Goal: Obtain resource: Obtain resource

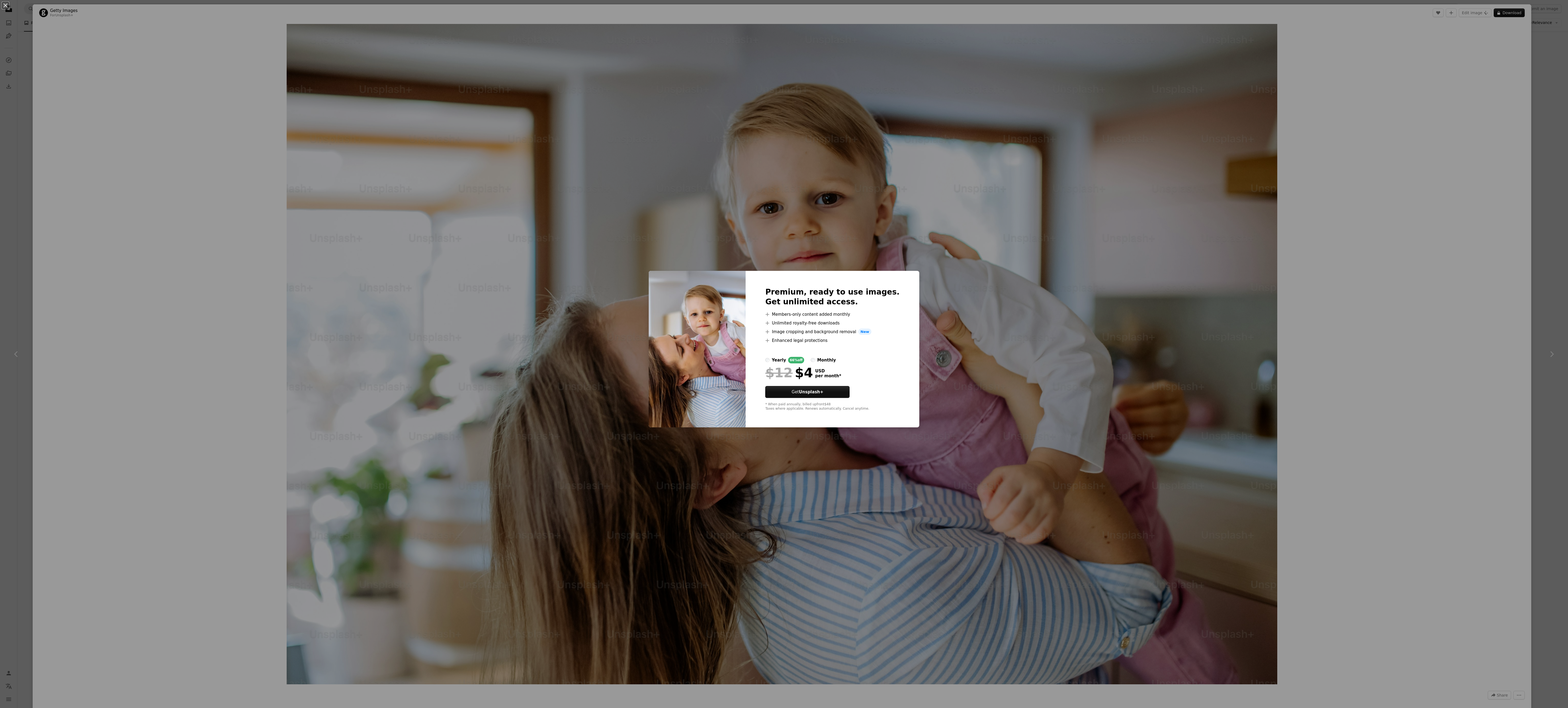
click at [982, 325] on div "An X shape Premium, ready to use images. Get unlimited access. A plus sign Memb…" at bounding box center [784, 354] width 1568 height 708
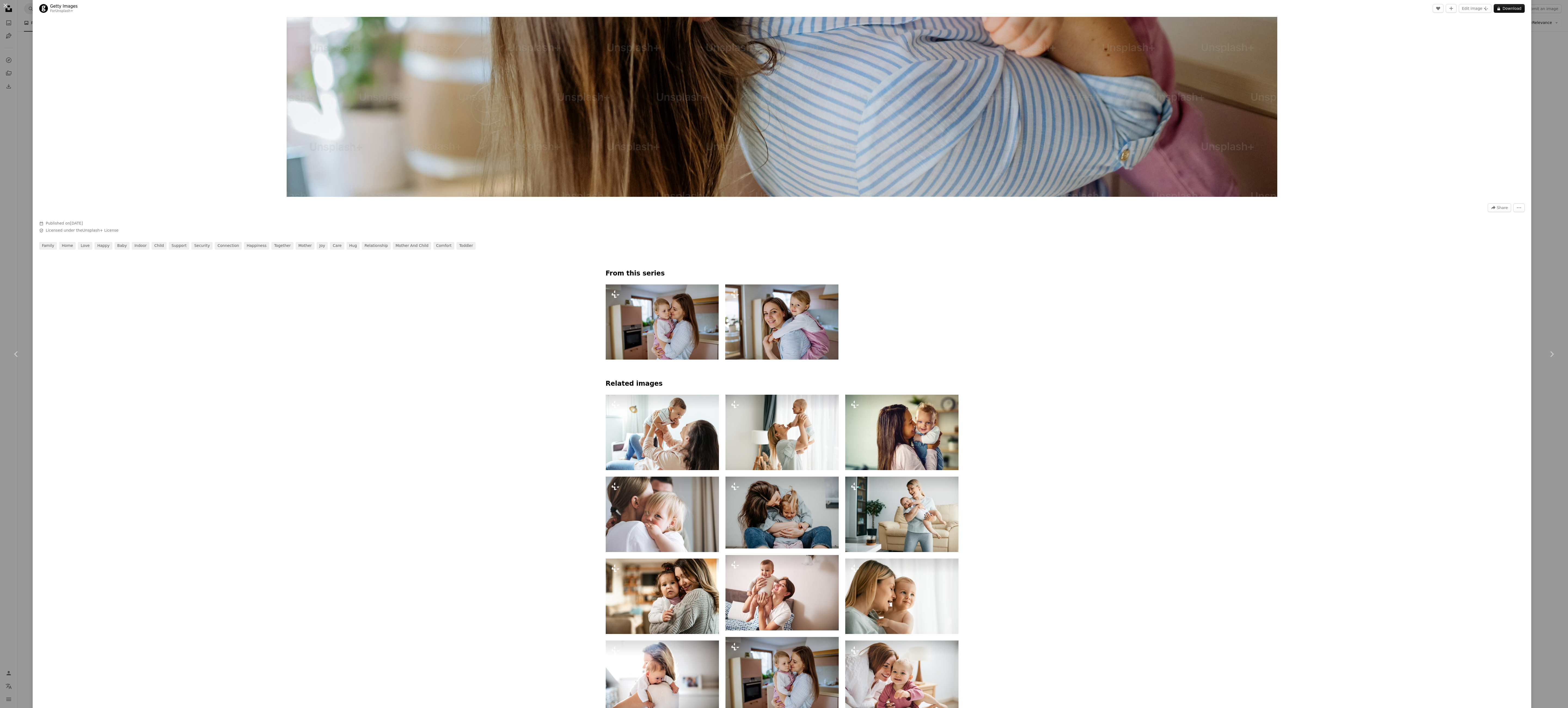
scroll to position [490, 0]
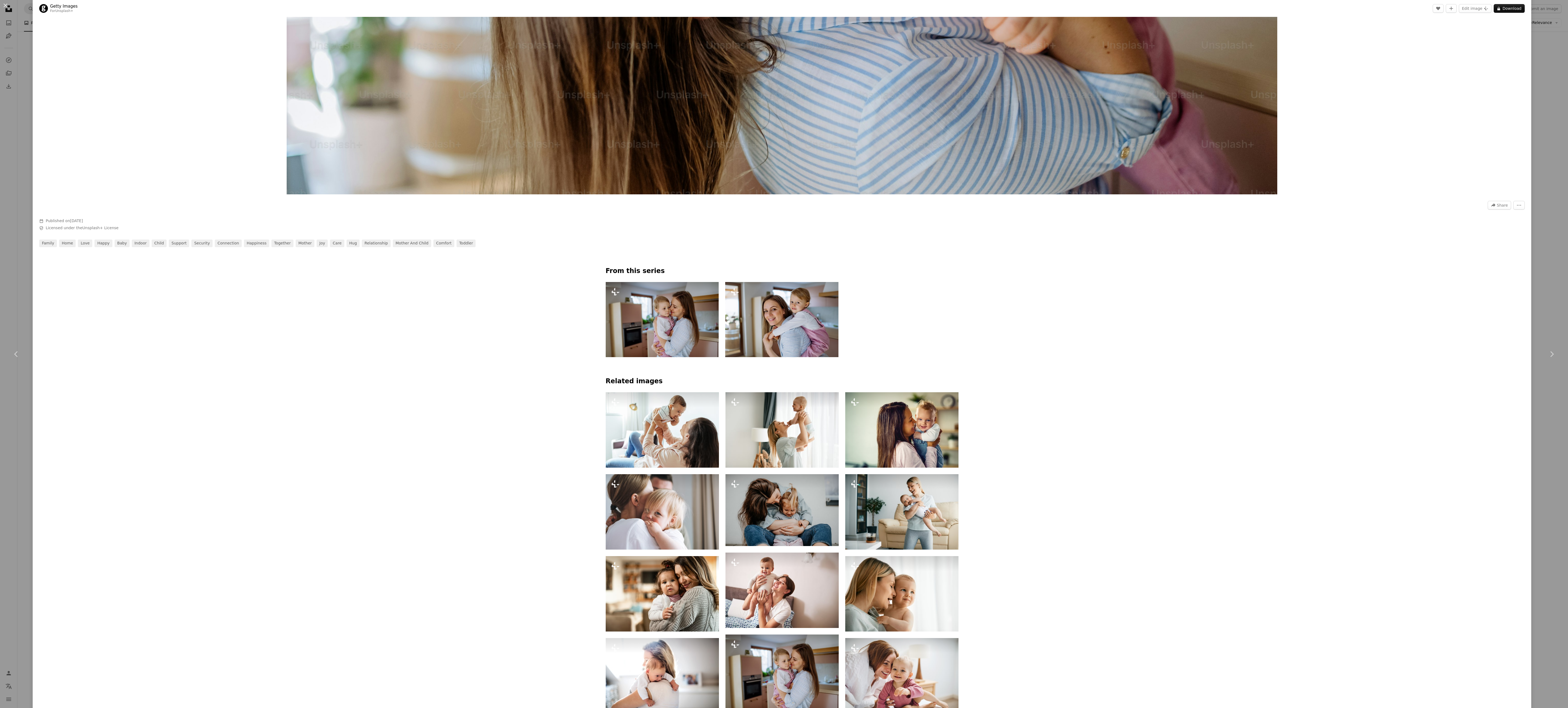
click at [667, 318] on img at bounding box center [662, 320] width 113 height 75
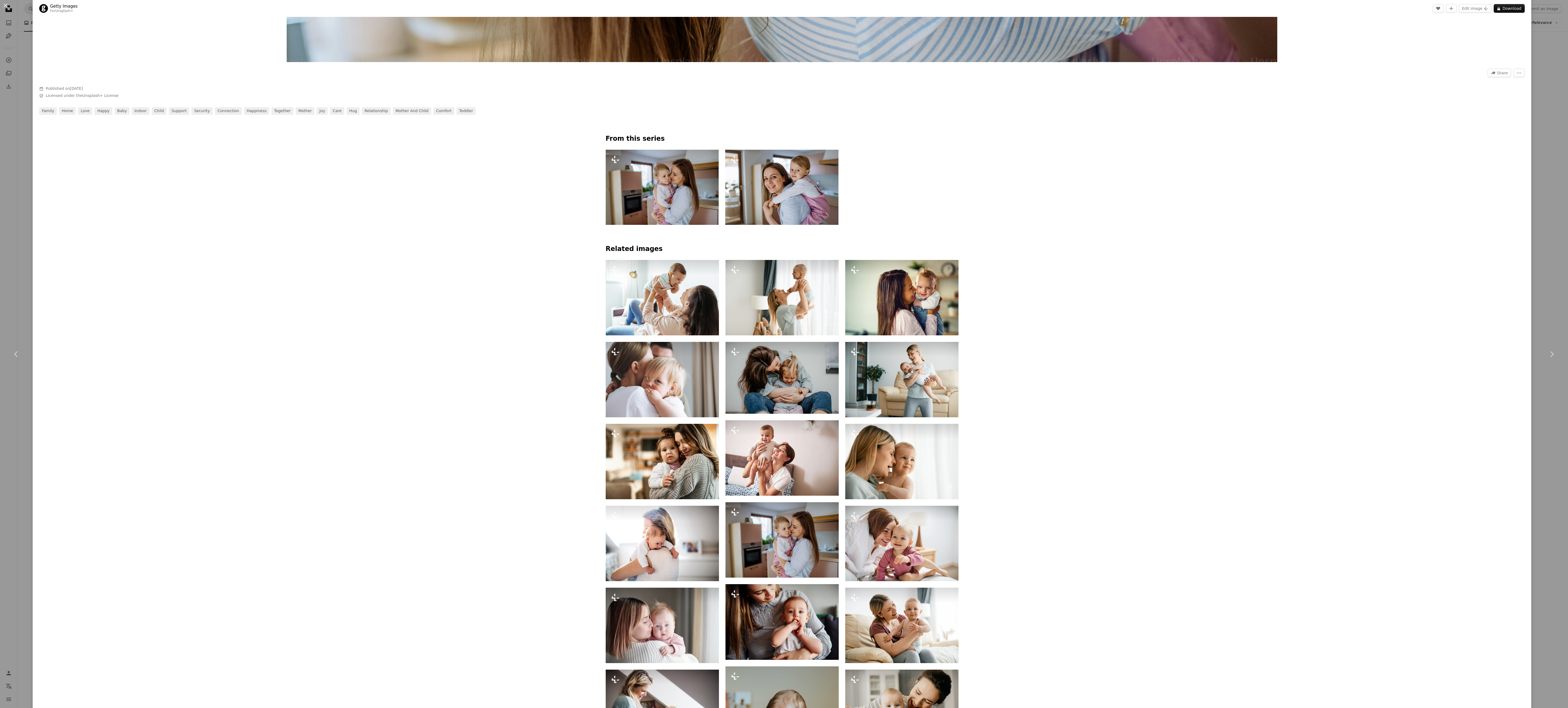
scroll to position [653, 0]
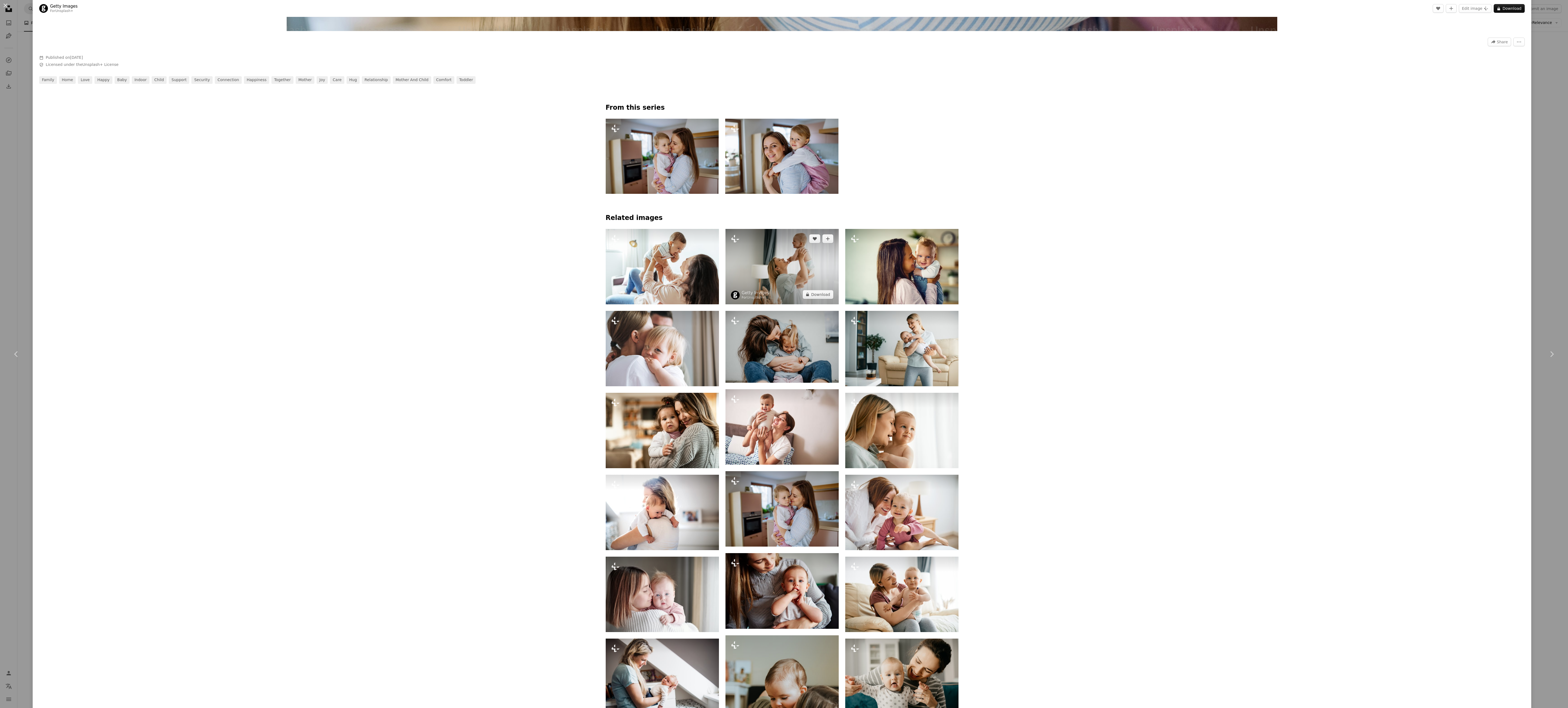
click at [769, 262] on img at bounding box center [782, 267] width 113 height 75
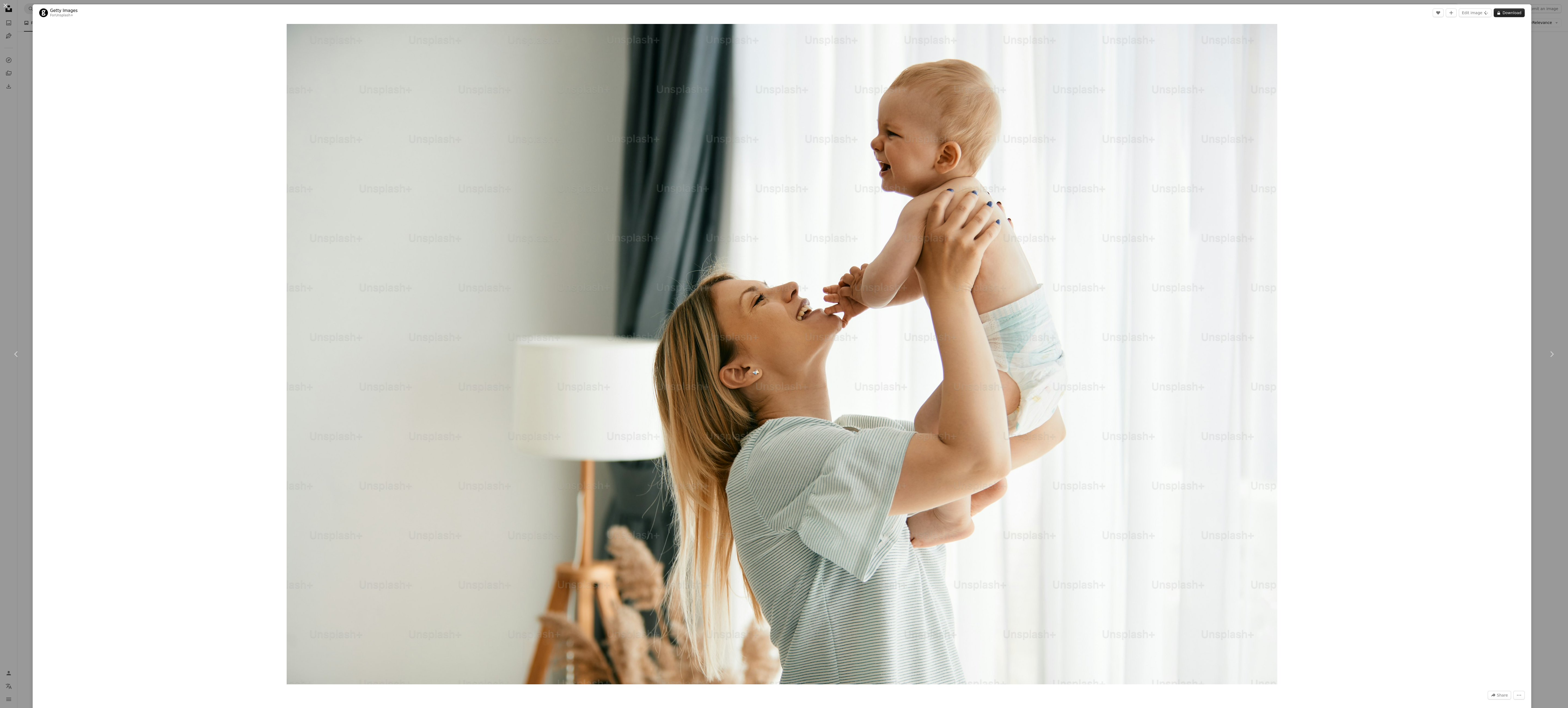
click at [1494, 12] on button "A lock Download" at bounding box center [1509, 13] width 31 height 9
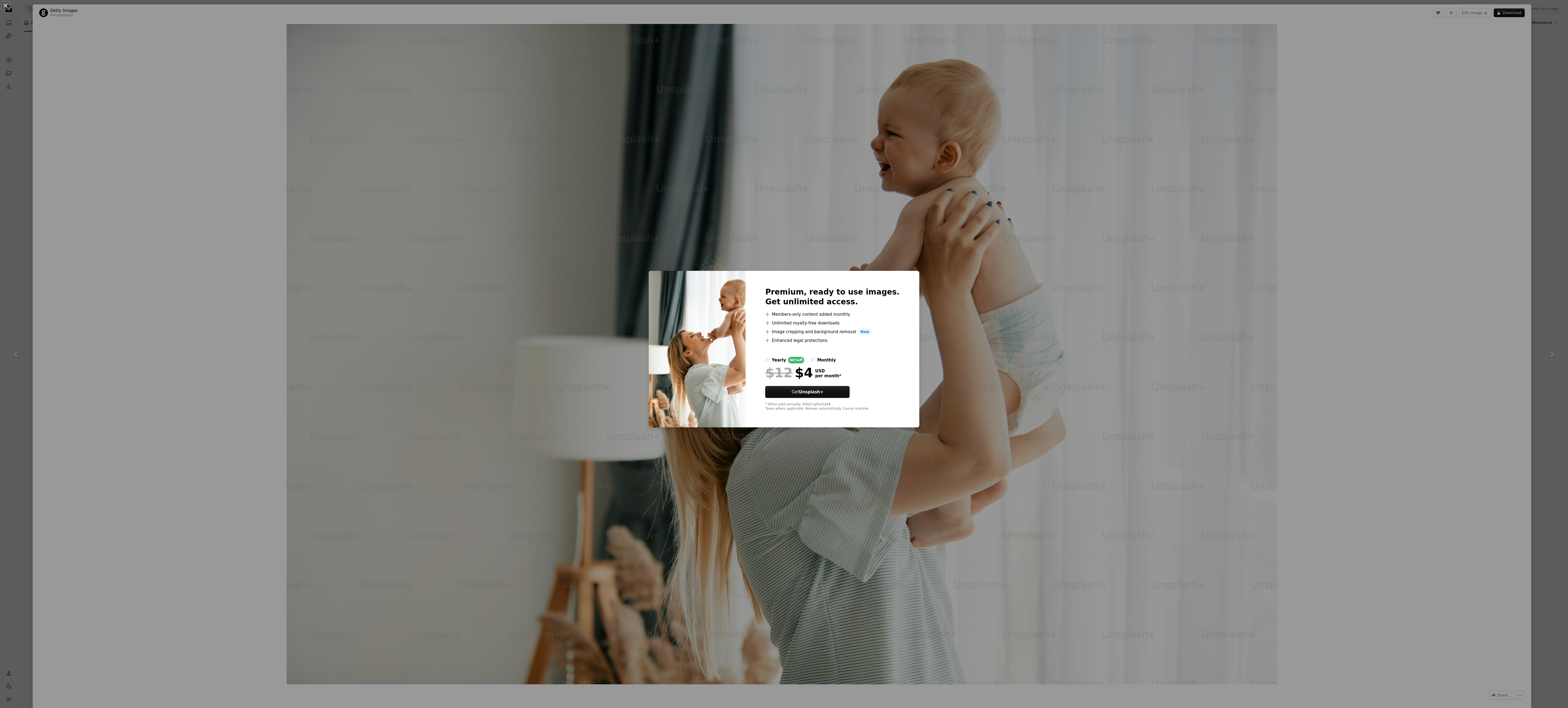
click at [1118, 219] on div "An X shape Premium, ready to use images. Get unlimited access. A plus sign Memb…" at bounding box center [784, 354] width 1568 height 708
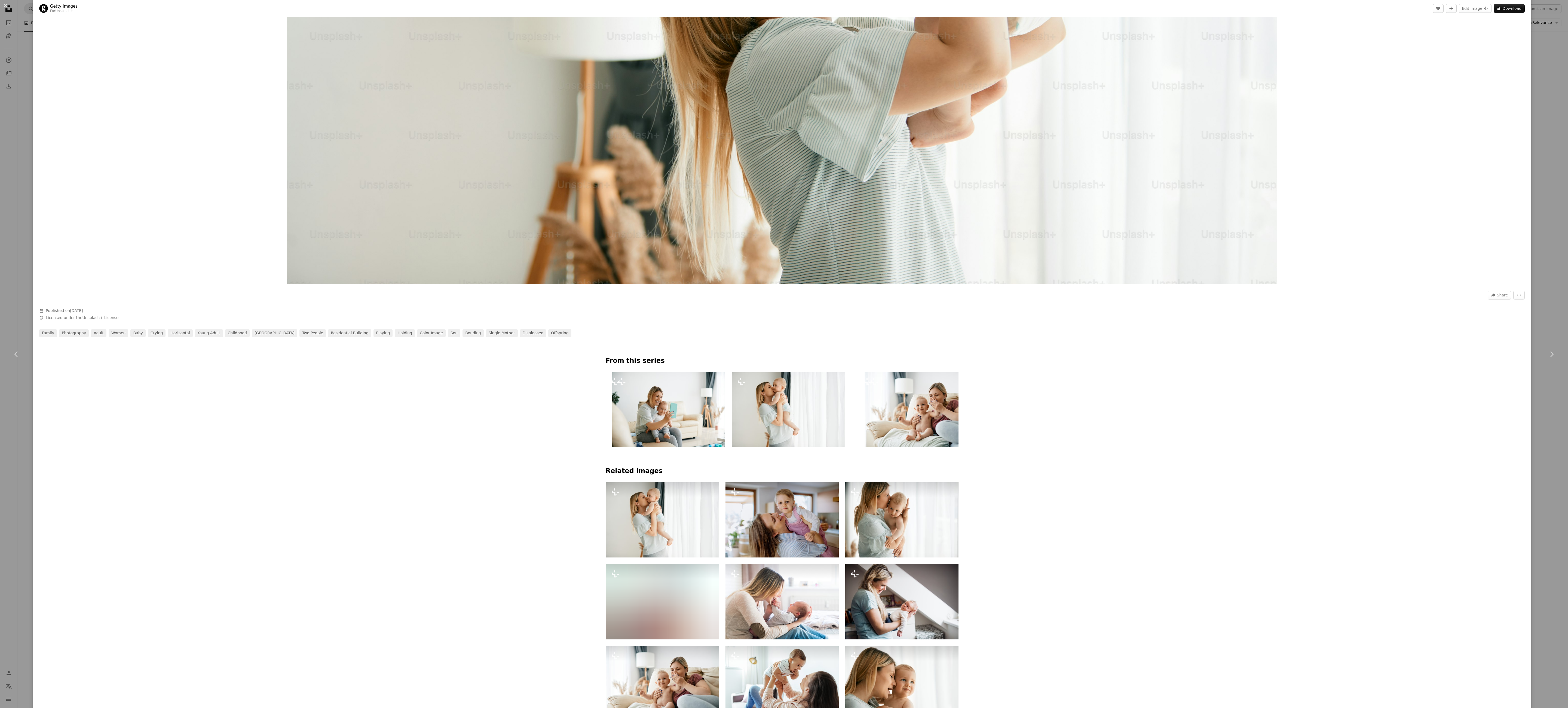
scroll to position [408, 0]
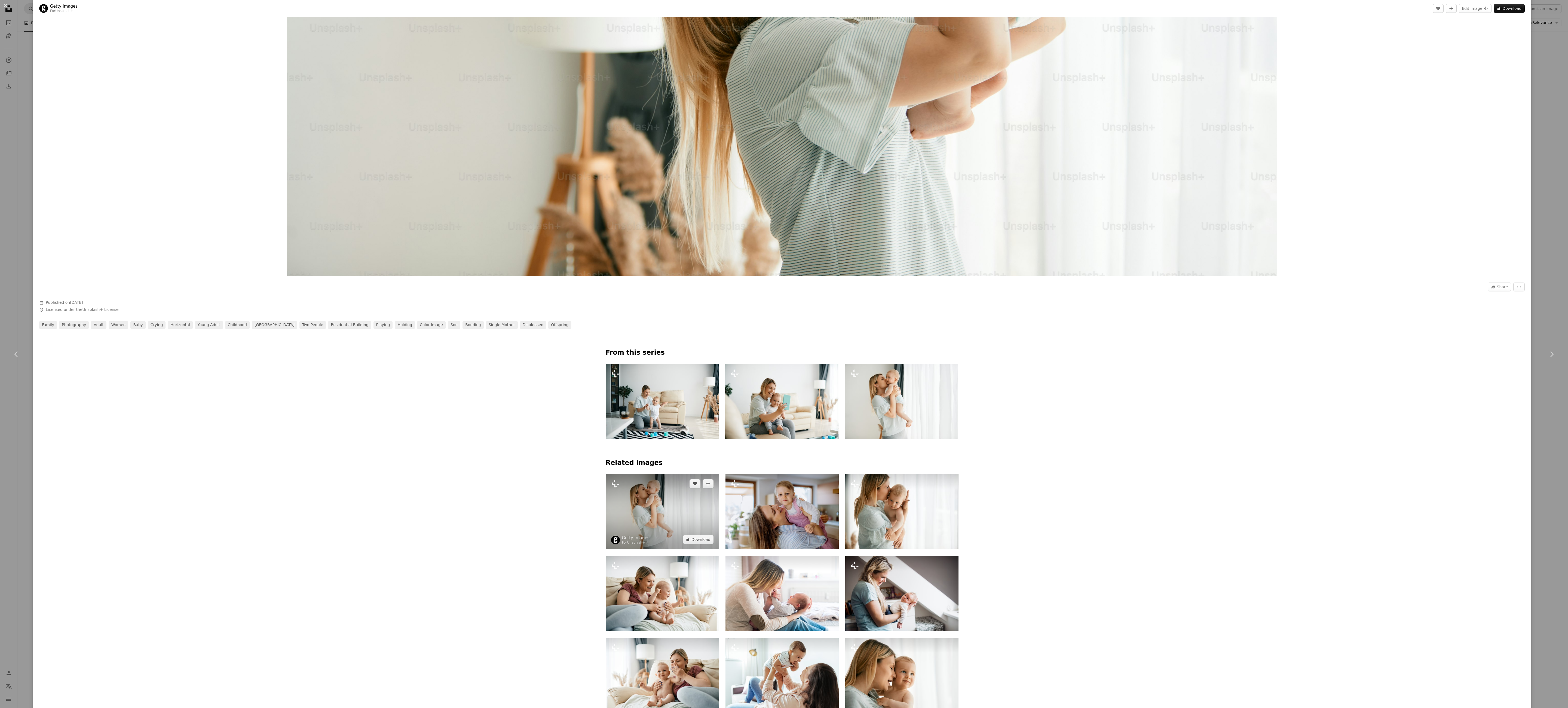
drag, startPoint x: 660, startPoint y: 527, endPoint x: 664, endPoint y: 520, distance: 8.1
click at [660, 526] on img at bounding box center [662, 512] width 113 height 75
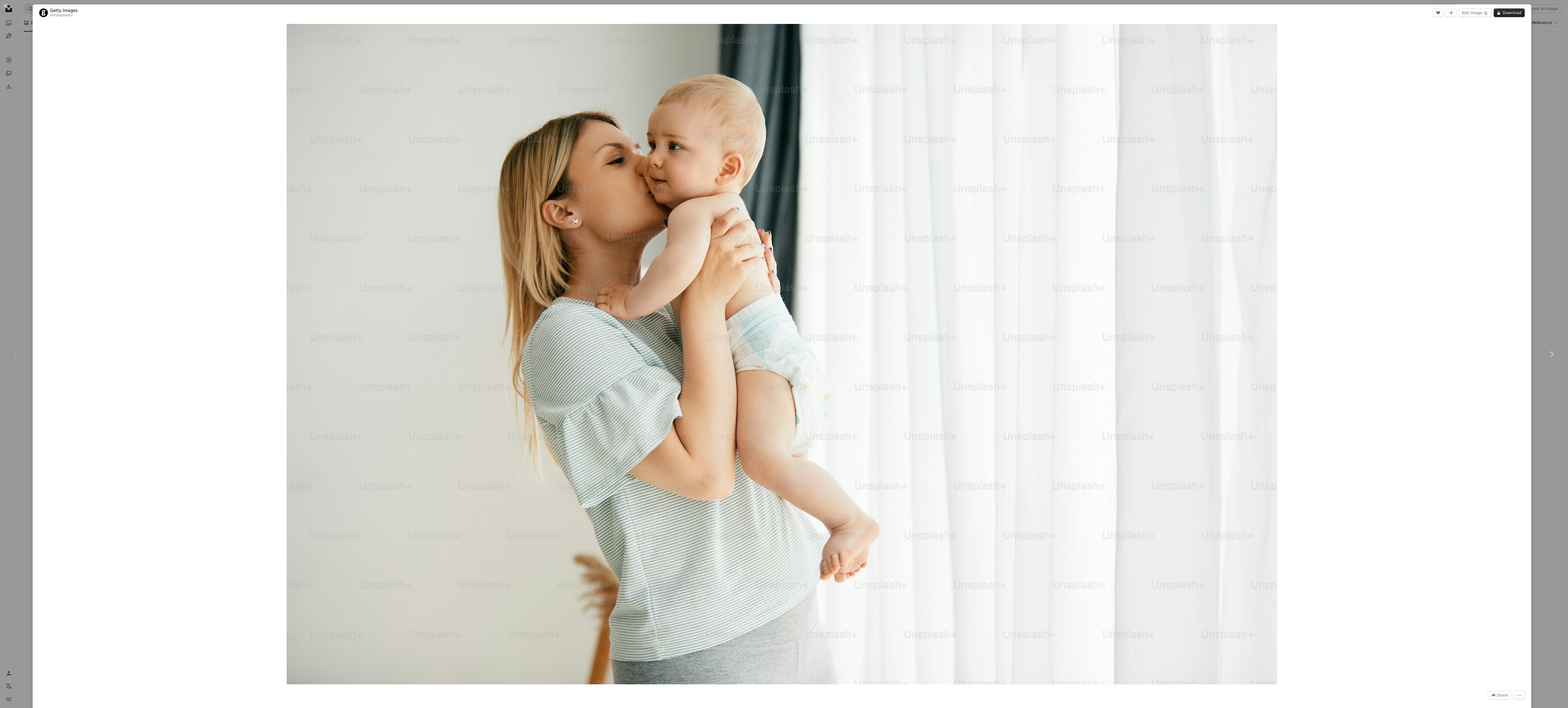
click at [1494, 10] on button "A lock Download" at bounding box center [1509, 13] width 31 height 9
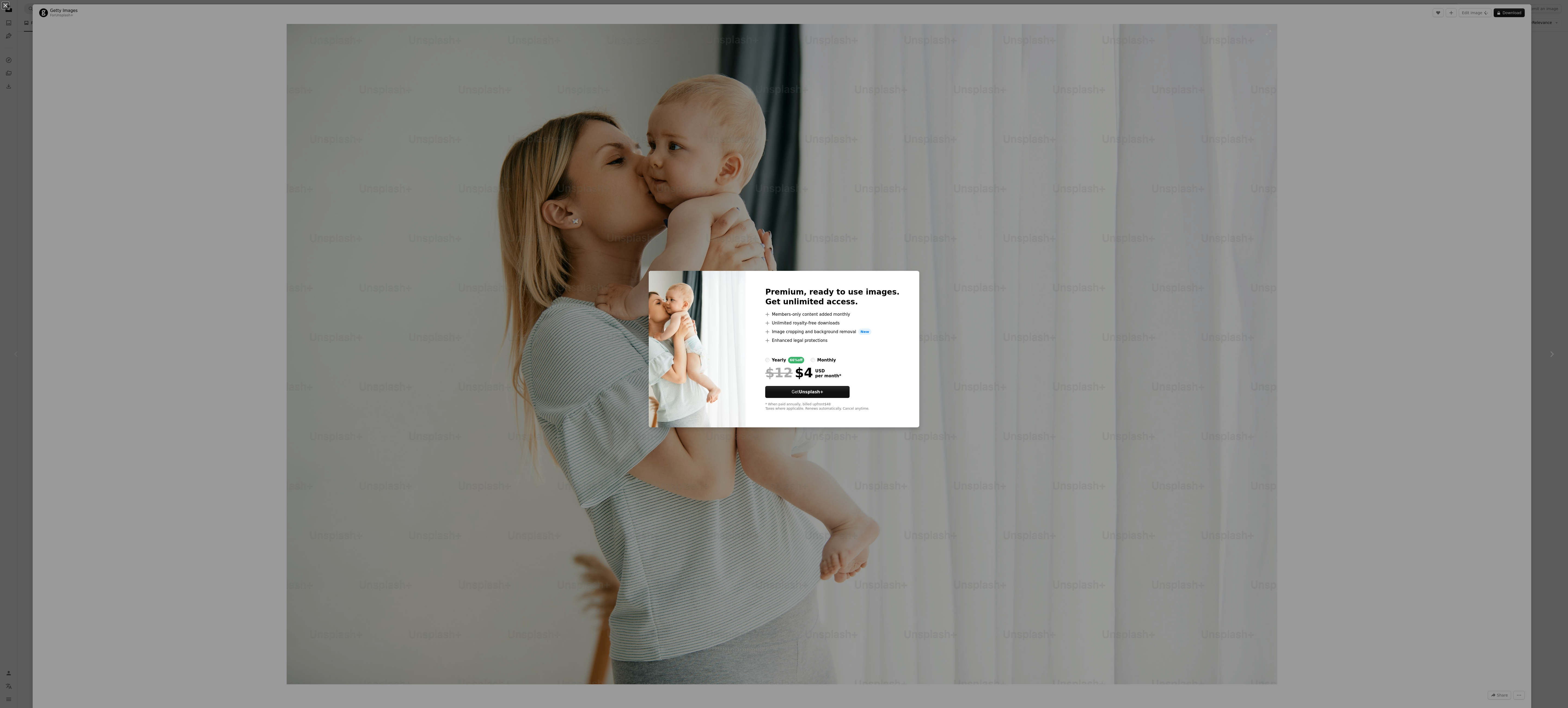
click at [581, 127] on div "An X shape Premium, ready to use images. Get unlimited access. A plus sign Memb…" at bounding box center [784, 354] width 1568 height 708
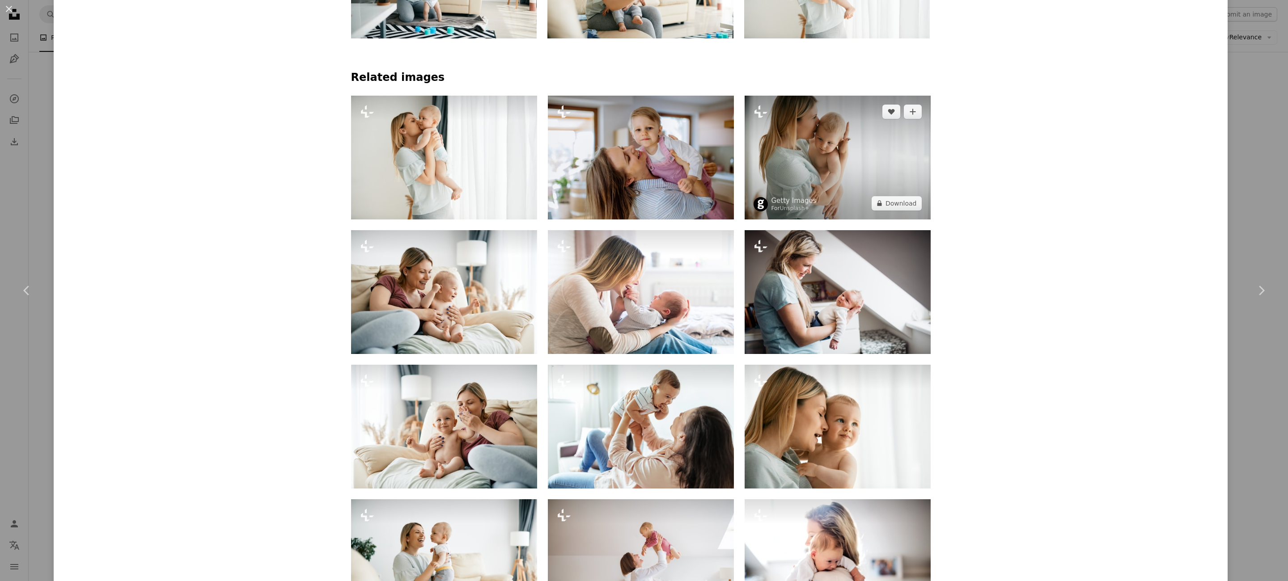
scroll to position [872, 0]
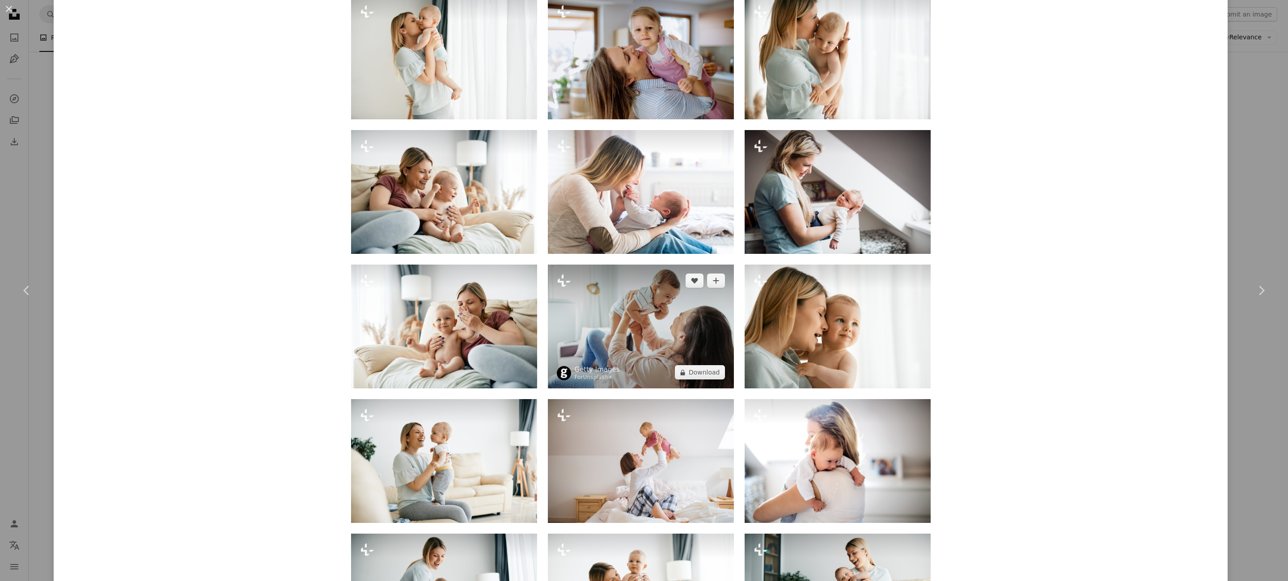
click at [697, 333] on img at bounding box center [641, 327] width 186 height 124
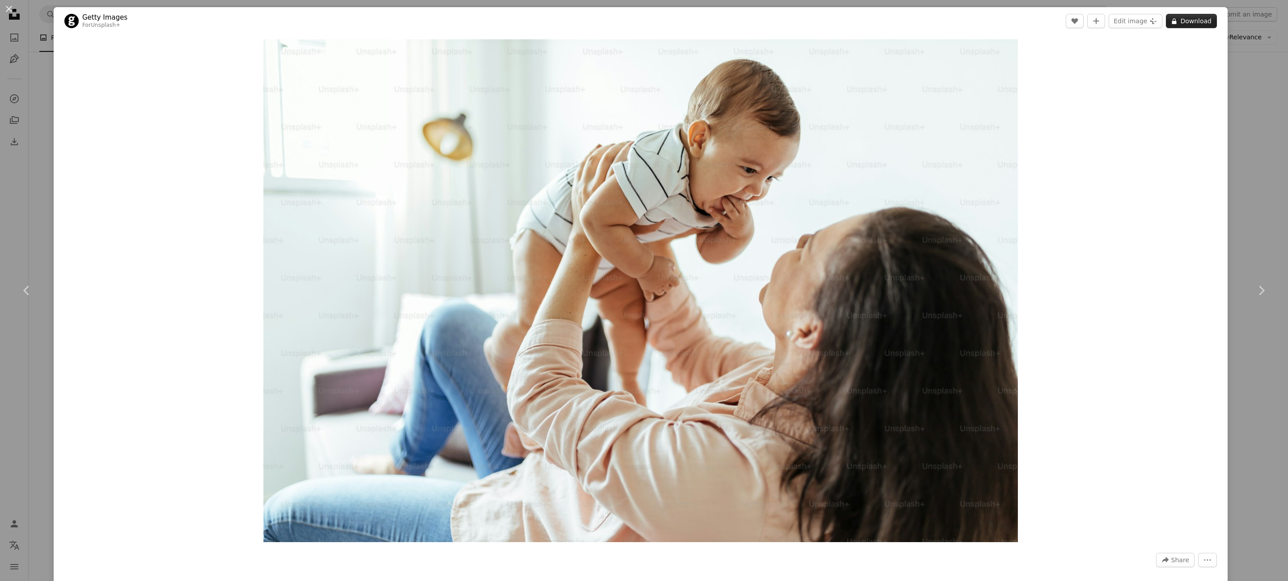
click at [1182, 21] on button "A lock Download" at bounding box center [1191, 21] width 51 height 14
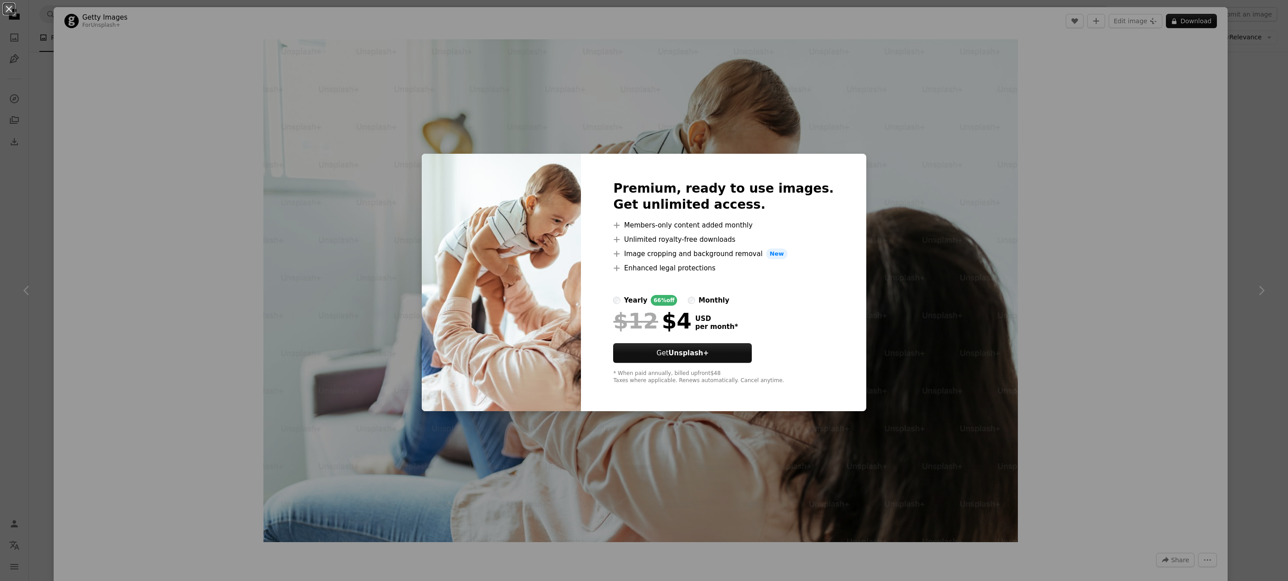
drag, startPoint x: 1075, startPoint y: 150, endPoint x: 1049, endPoint y: 183, distance: 41.4
click at [1075, 152] on div "An X shape Premium, ready to use images. Get unlimited access. A plus sign Memb…" at bounding box center [644, 290] width 1288 height 581
